Goal: Find contact information: Obtain details needed to contact an individual or organization

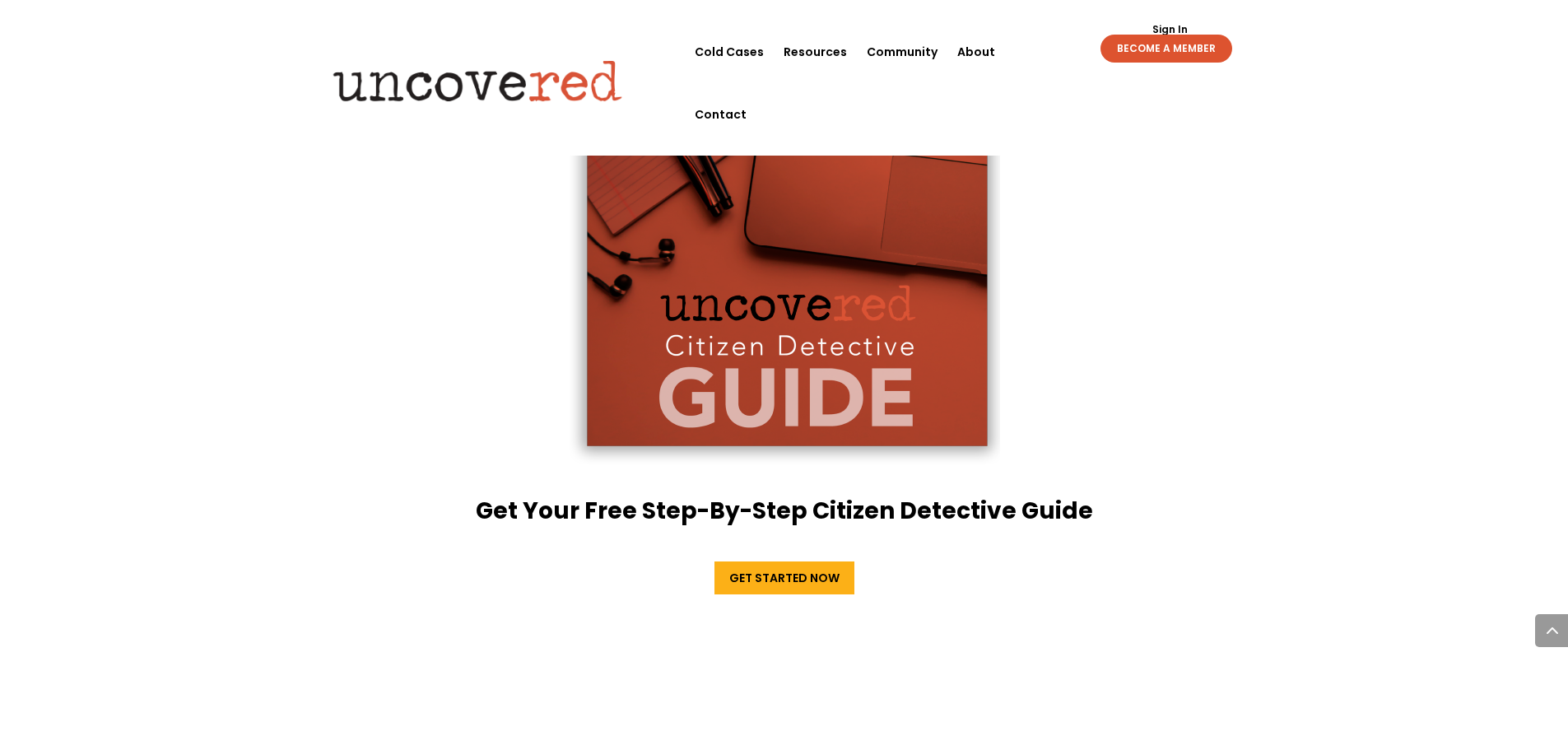
scroll to position [2799, 0]
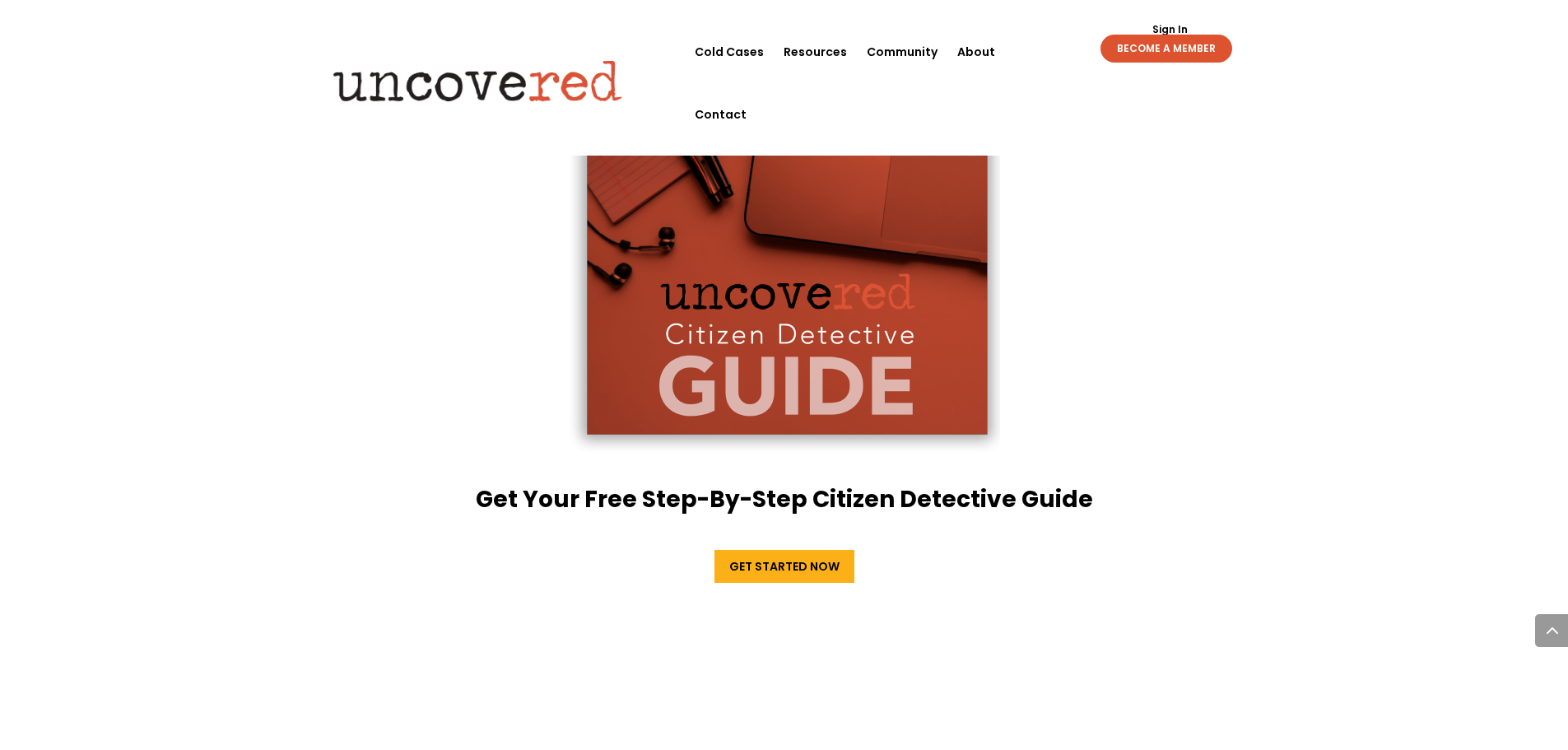
click at [747, 348] on img at bounding box center [785, 236] width 431 height 444
click at [806, 550] on link "Get Started Now" at bounding box center [784, 566] width 140 height 33
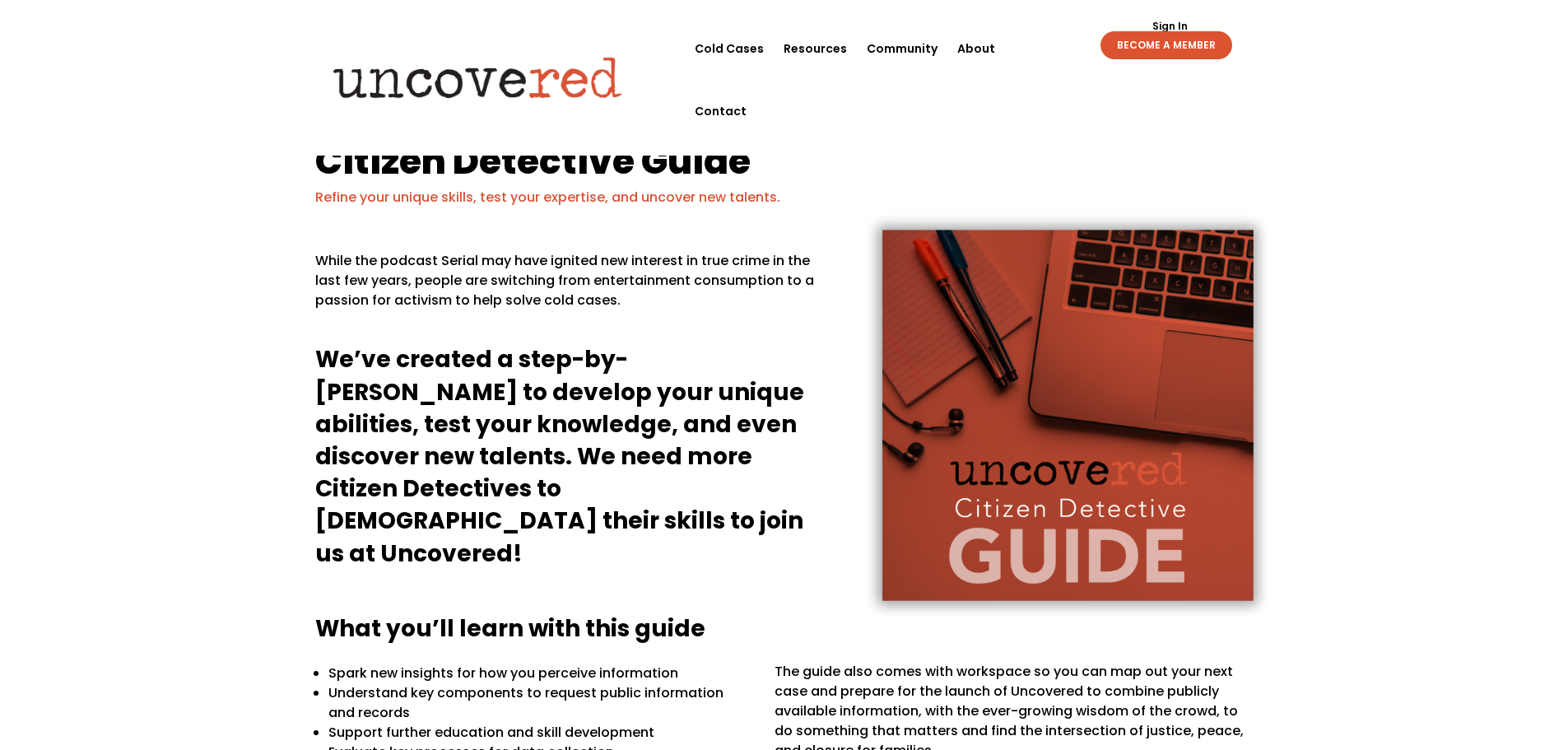
click at [1031, 52] on div "Sign Out Sign In BECOME A MEMBER Sign Out Sign In BECOME A MEMBER" at bounding box center [1142, 38] width 227 height 42
click at [1035, 47] on div "Sign Out Sign In BECOME A MEMBER Sign Out Sign In BECOME A MEMBER" at bounding box center [1142, 38] width 227 height 42
click at [1041, 45] on div "Sign Out Sign In BECOME A MEMBER Sign Out Sign In BECOME A MEMBER" at bounding box center [1142, 38] width 227 height 42
click at [1038, 51] on div "Sign Out Sign In BECOME A MEMBER Sign Out Sign In BECOME A MEMBER" at bounding box center [1142, 38] width 227 height 42
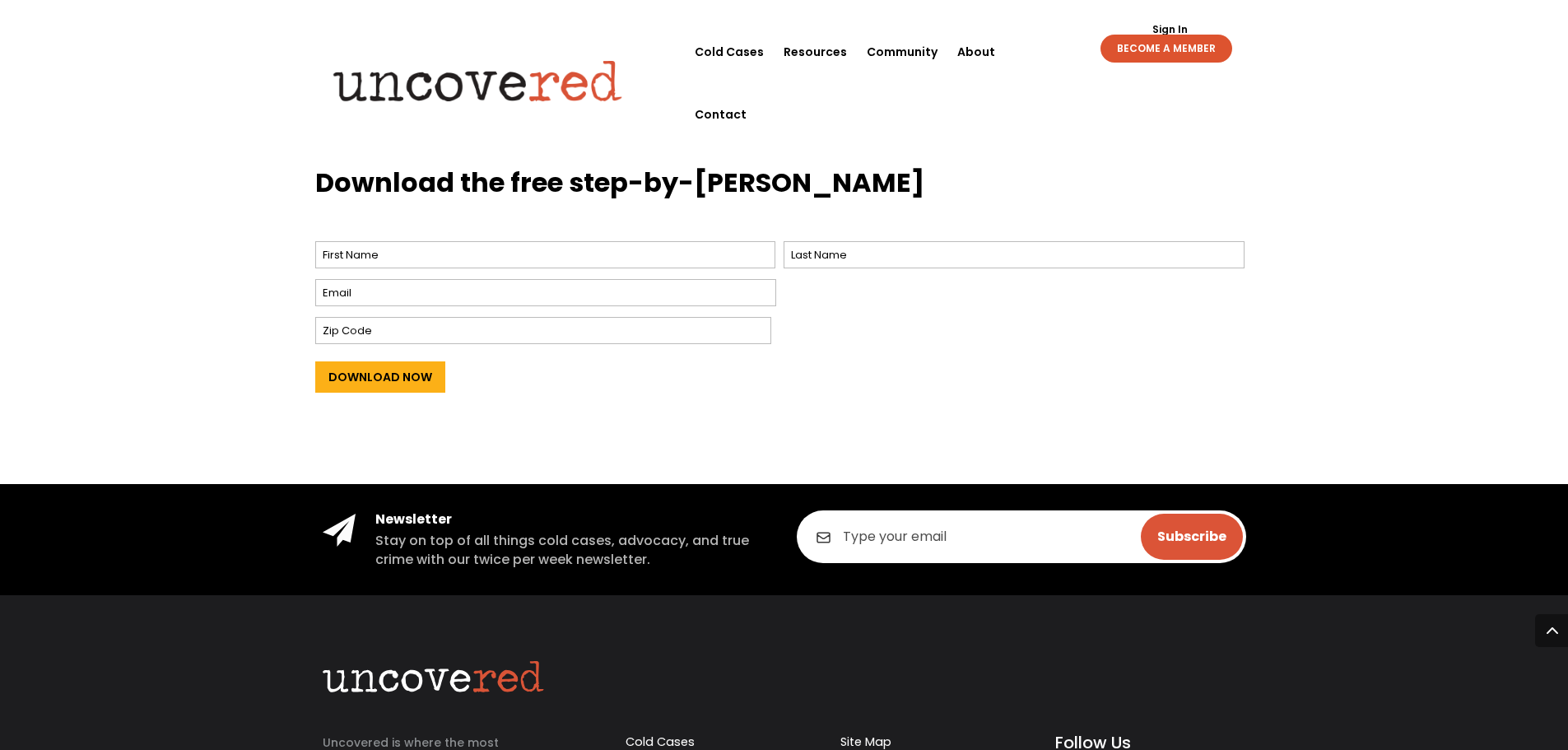
scroll to position [823, 0]
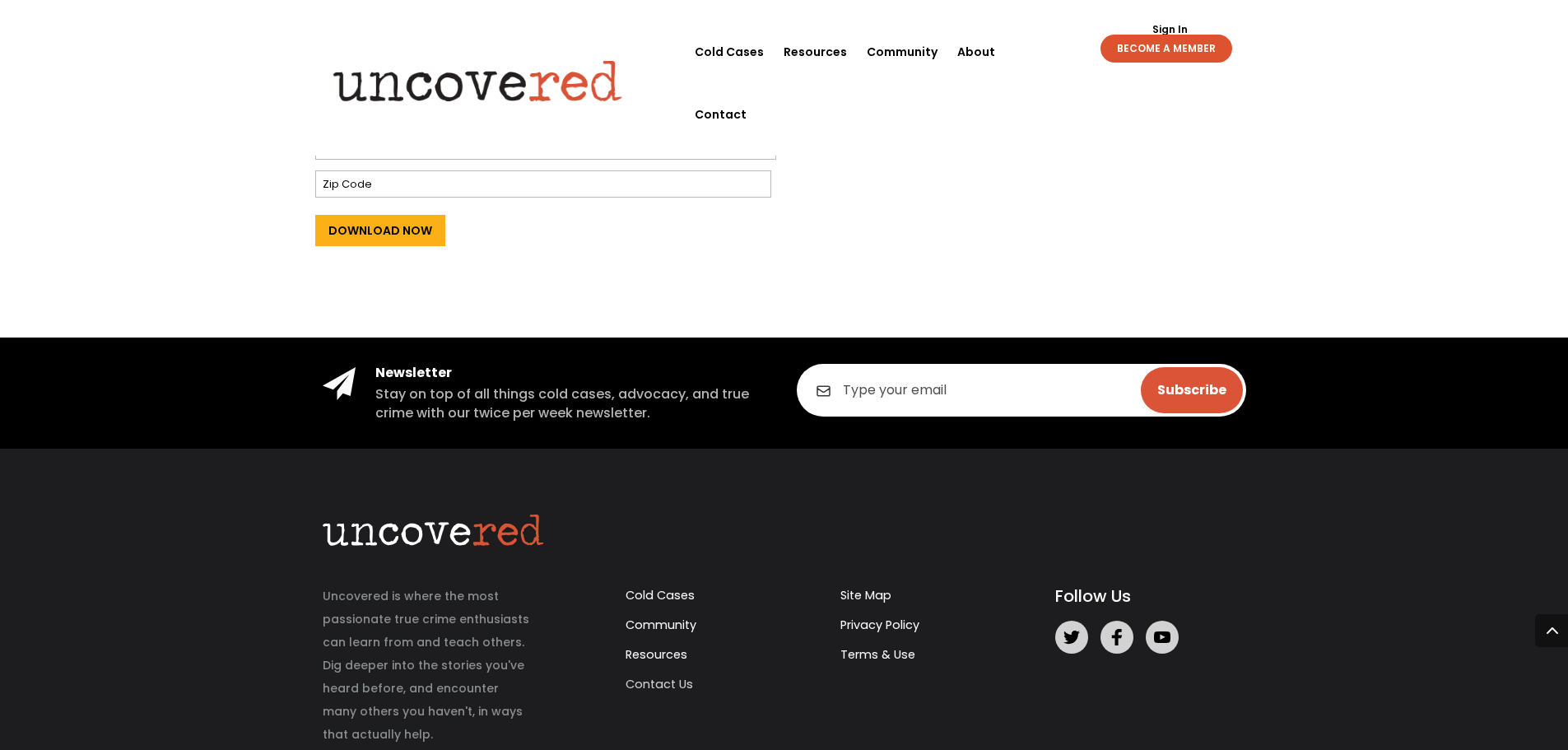
click at [645, 688] on link "Contact Us" at bounding box center [660, 683] width 68 height 16
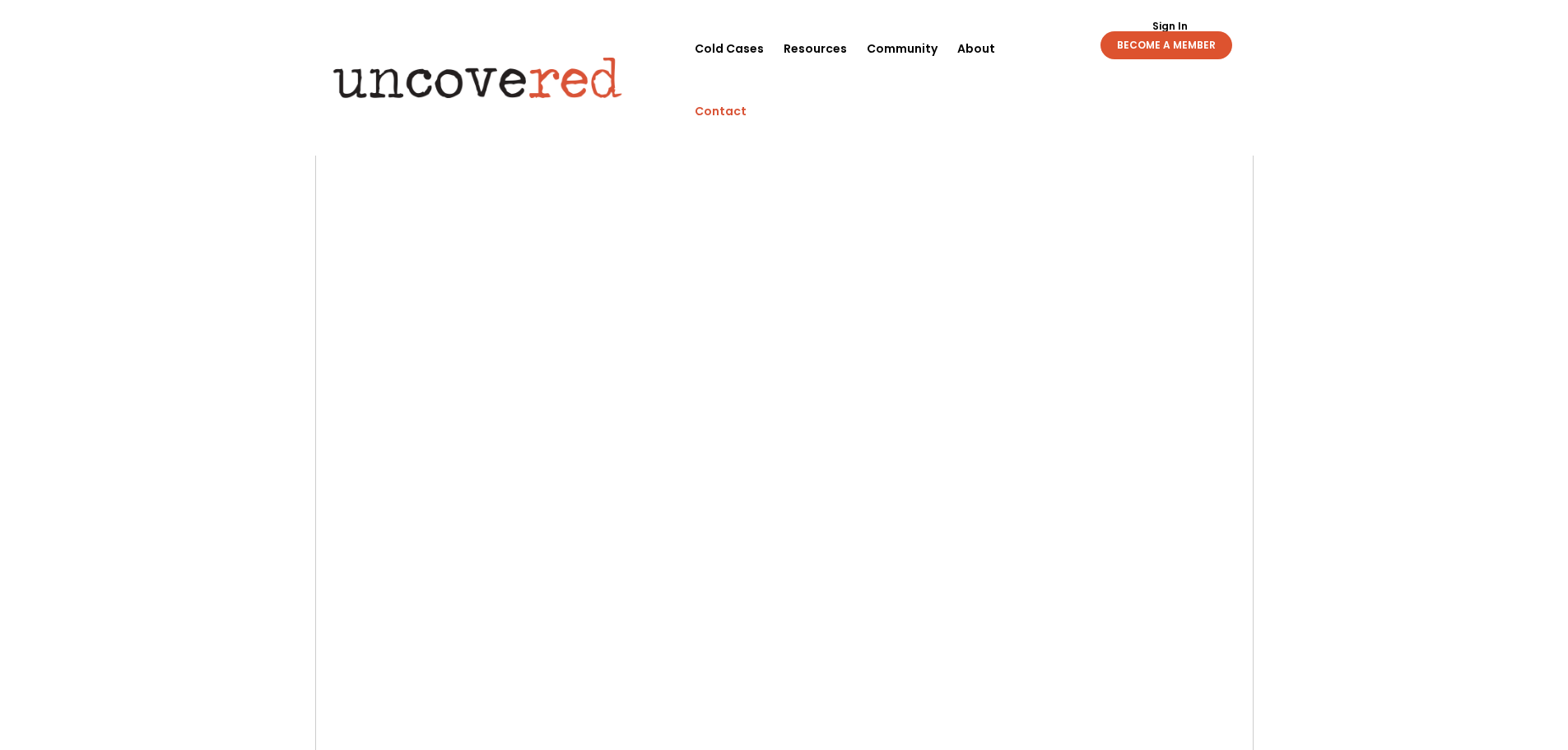
scroll to position [165, 0]
